Goal: Communication & Community: Share content

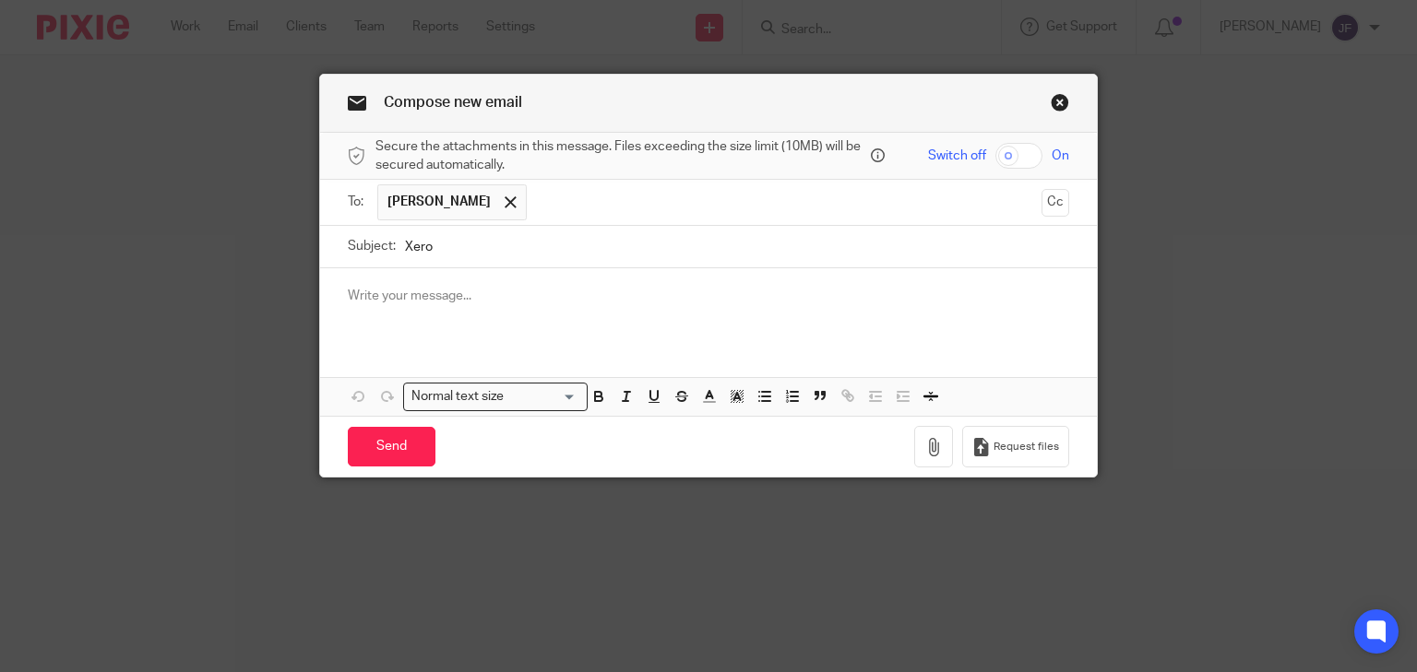
type input "Xero"
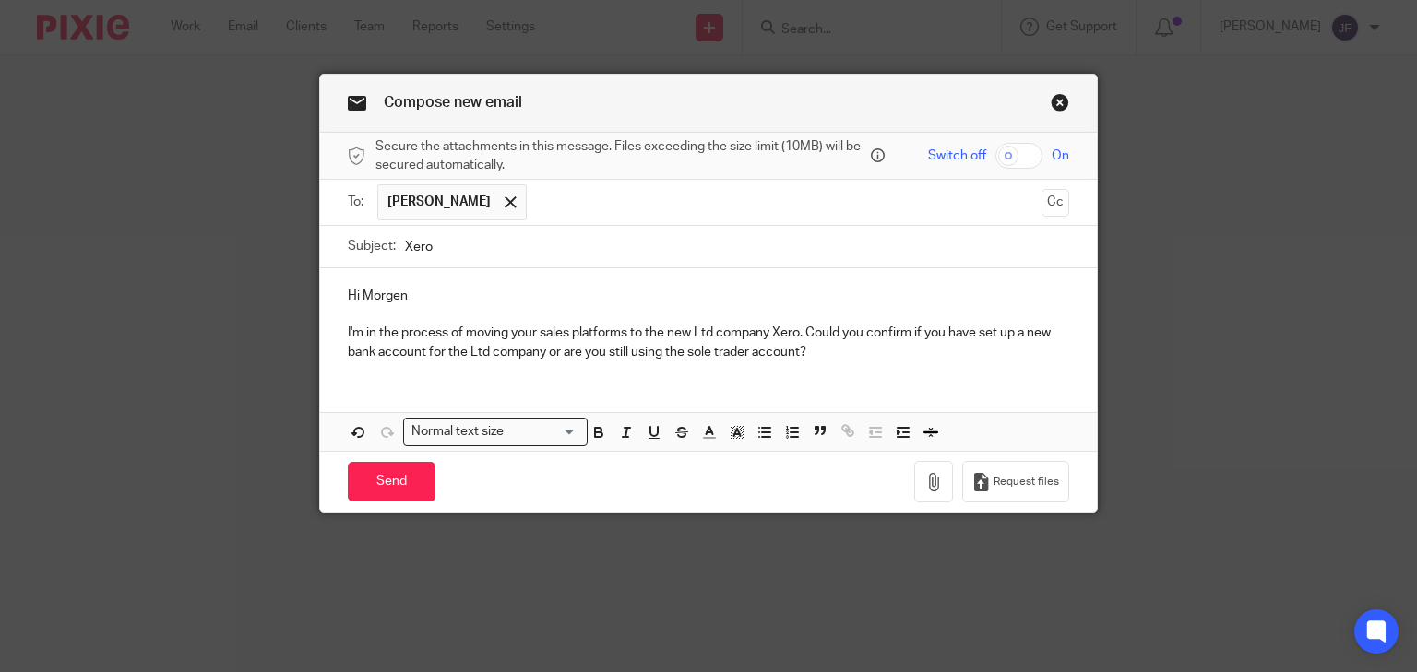
click at [825, 351] on p "I'm in the process of moving your sales platforms to the new Ltd company Xero. …" at bounding box center [709, 343] width 722 height 38
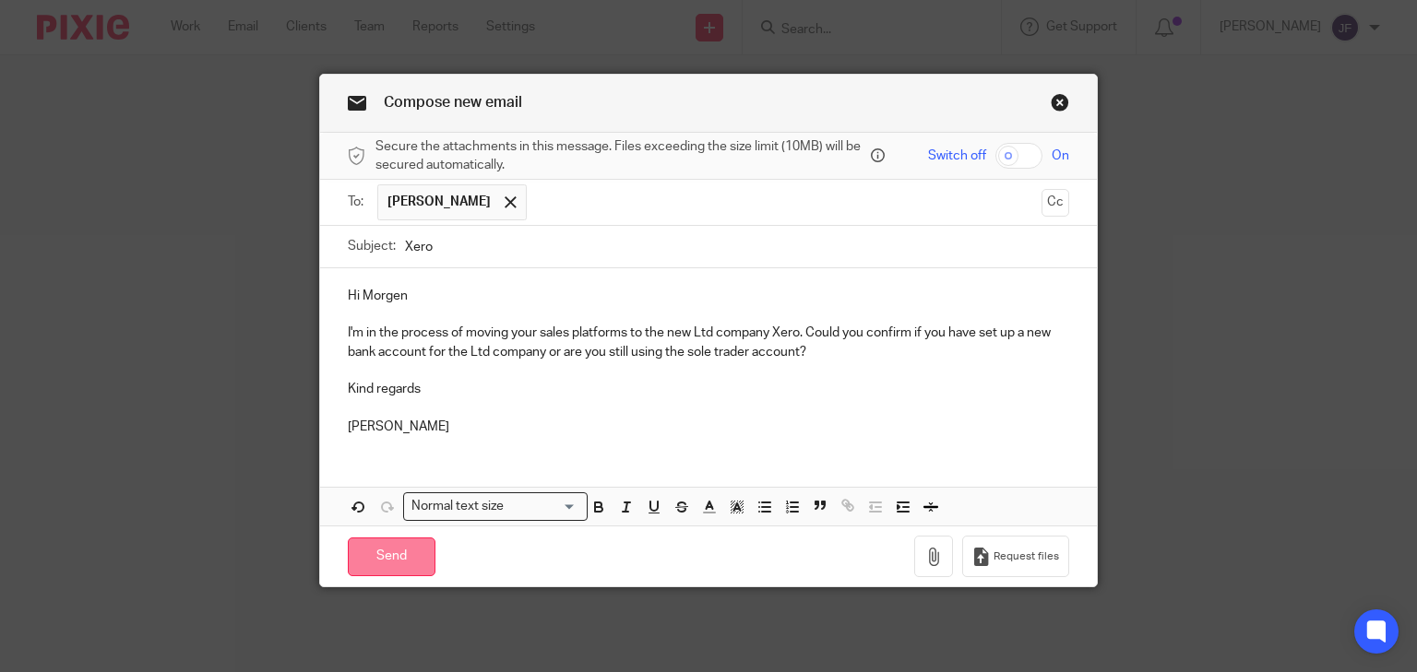
click at [398, 558] on input "Send" at bounding box center [392, 558] width 88 height 40
